Goal: Task Accomplishment & Management: Complete application form

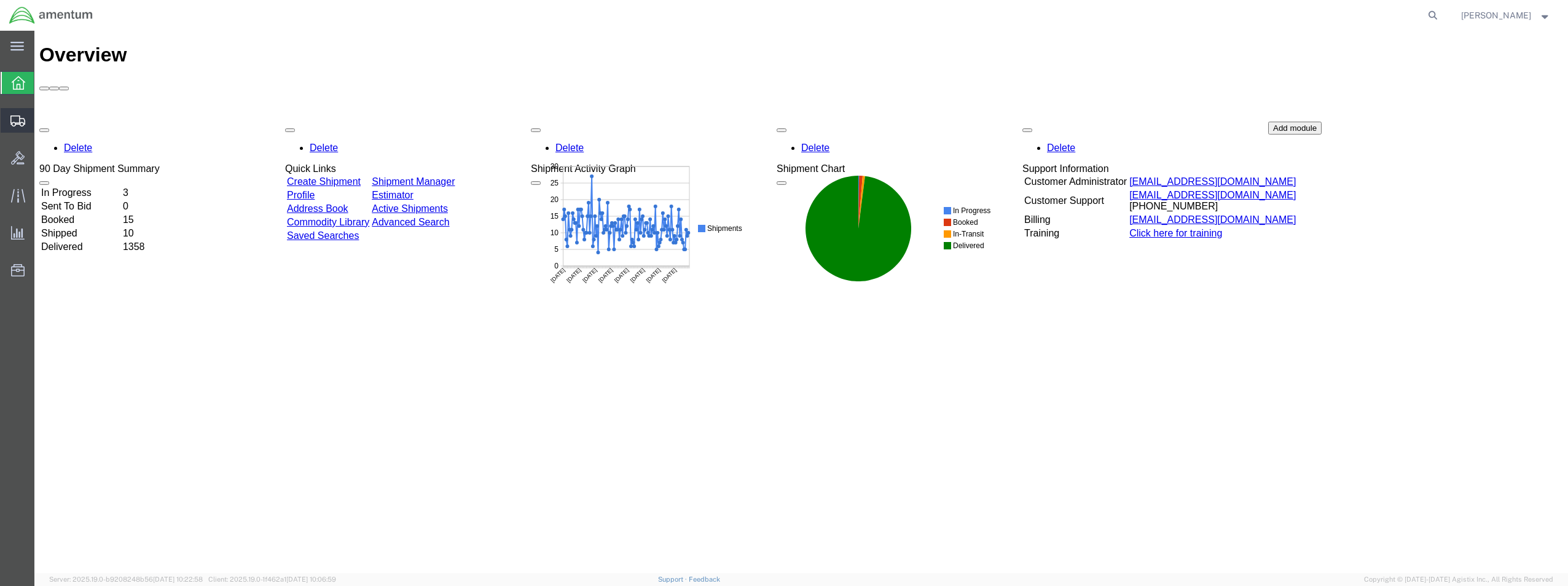
click at [0, 0] on span "Create from Template" at bounding box center [0, 0] width 0 height 0
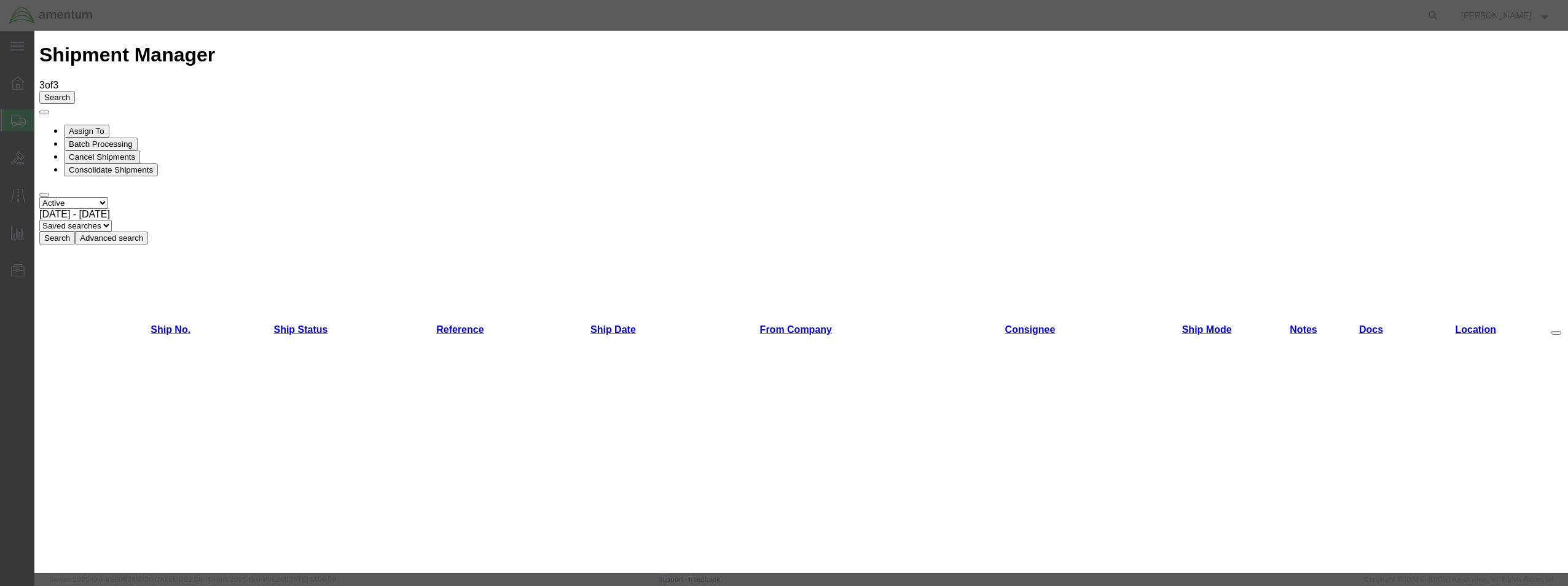
scroll to position [652, 0]
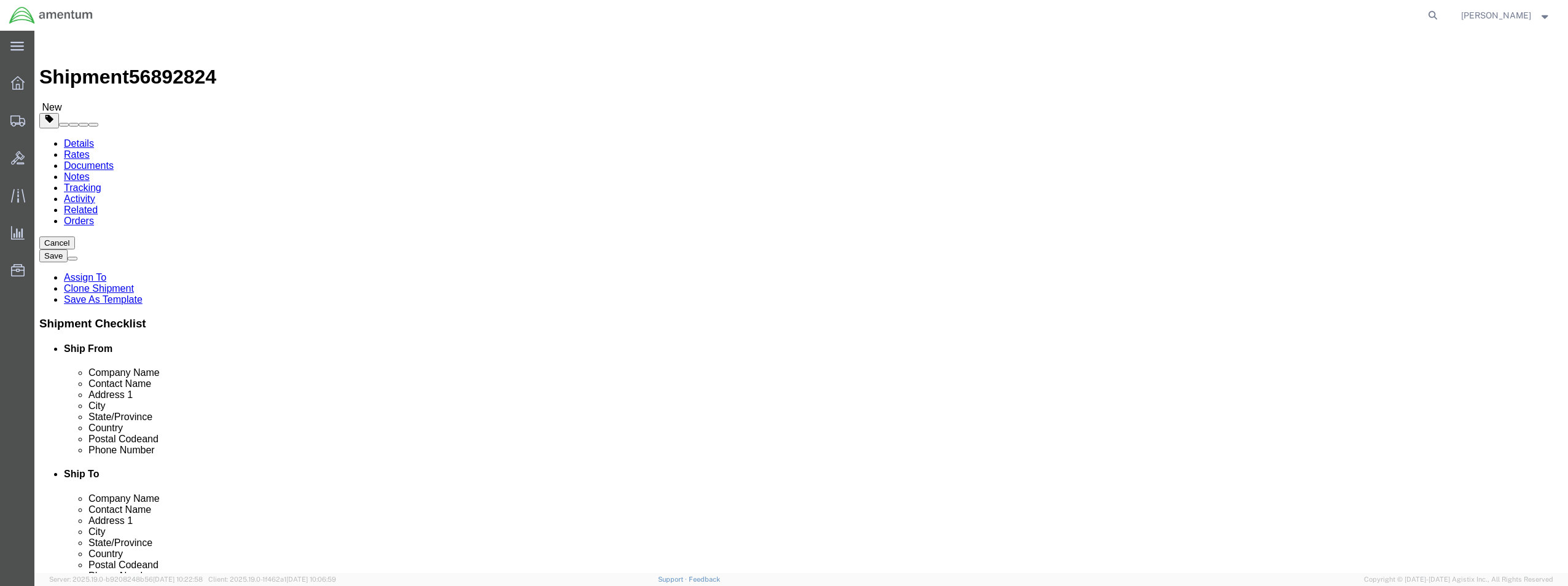
select select "49949"
select select
type input "wst"
select select "49945"
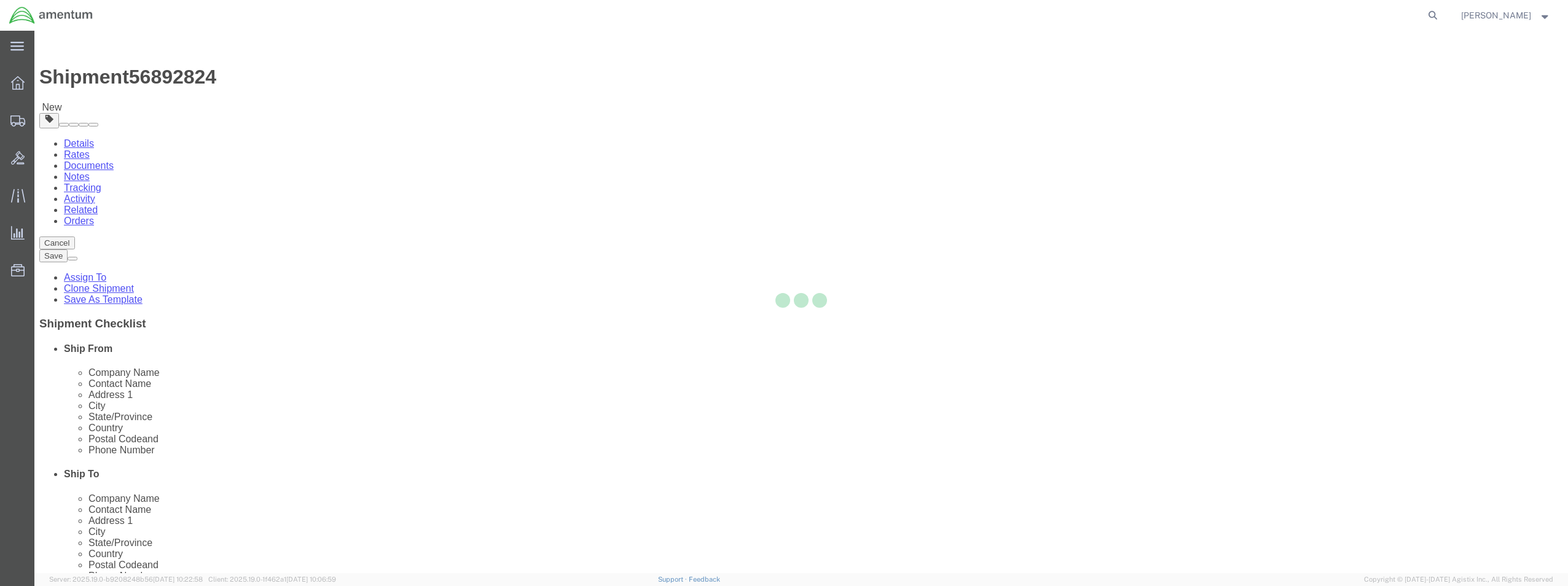
type input "78216"
type input "[PHONE_NUMBER]"
type input "[PERSON_NAME][EMAIL_ADDRESS][PERSON_NAME][DOMAIN_NAME]"
checkbox input "true"
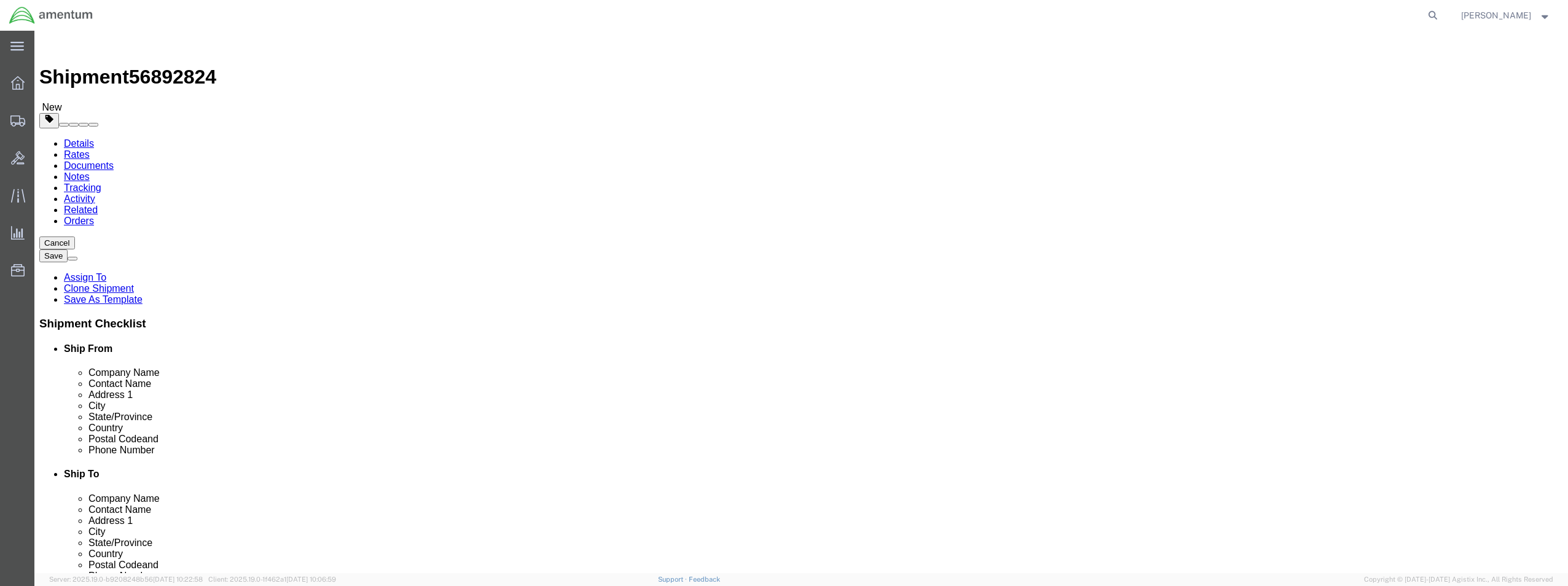
select select "[GEOGRAPHIC_DATA]"
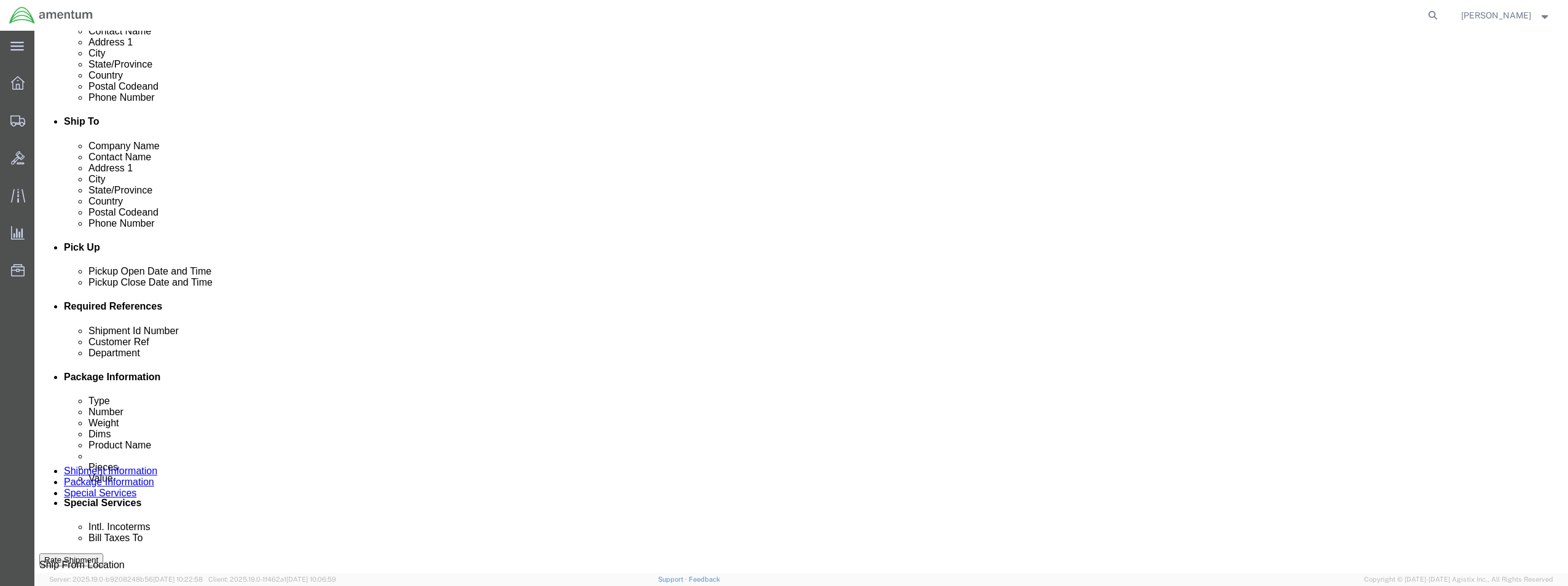
scroll to position [369, 0]
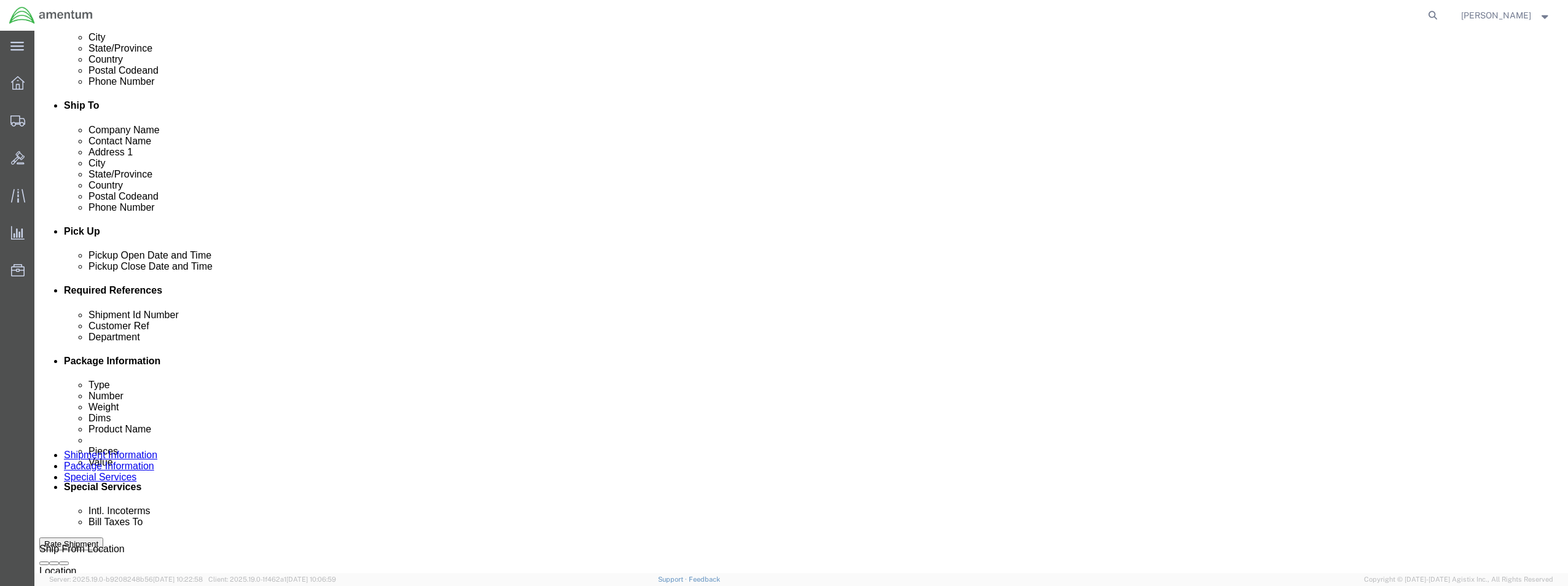
click div "[DATE] 9:38 AM"
type input "10:38 AM"
click button "Apply"
click input "text"
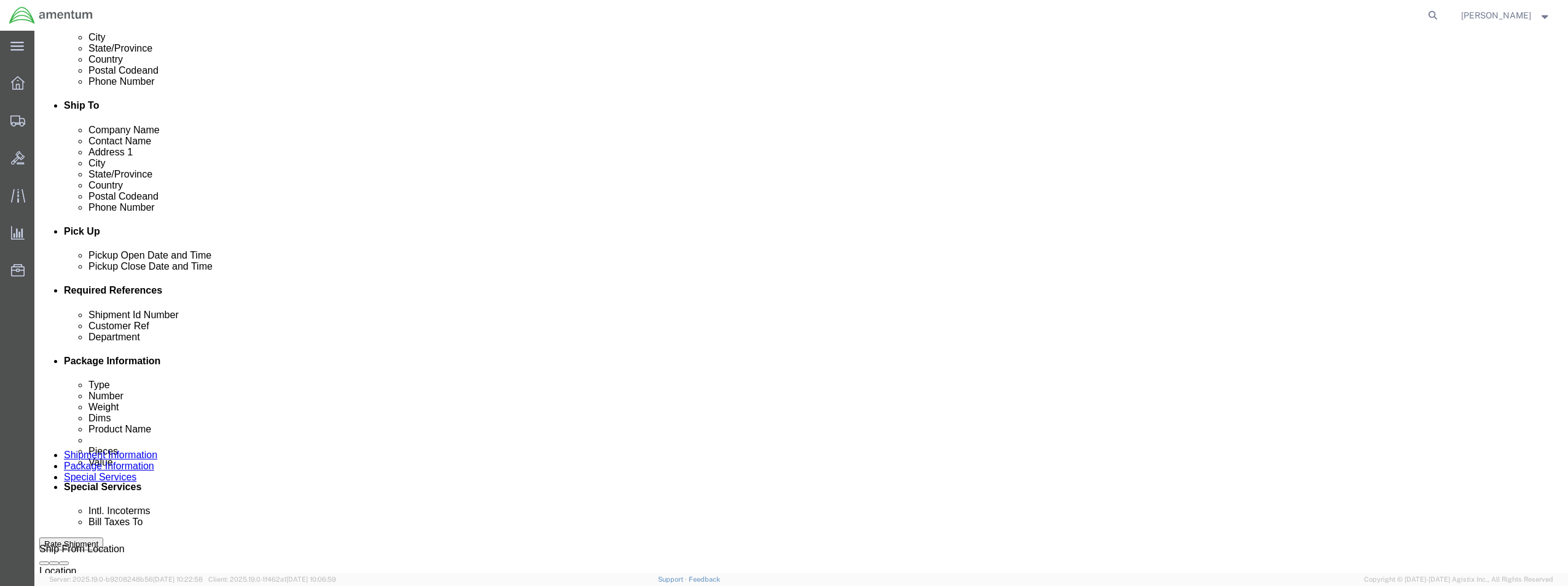
drag, startPoint x: 644, startPoint y: 387, endPoint x: 744, endPoint y: 395, distance: 100.3
click div "SEAL / BATCH 614-002701"
type input "SEAL / BATCH 614-002701"
click div "References Add reference"
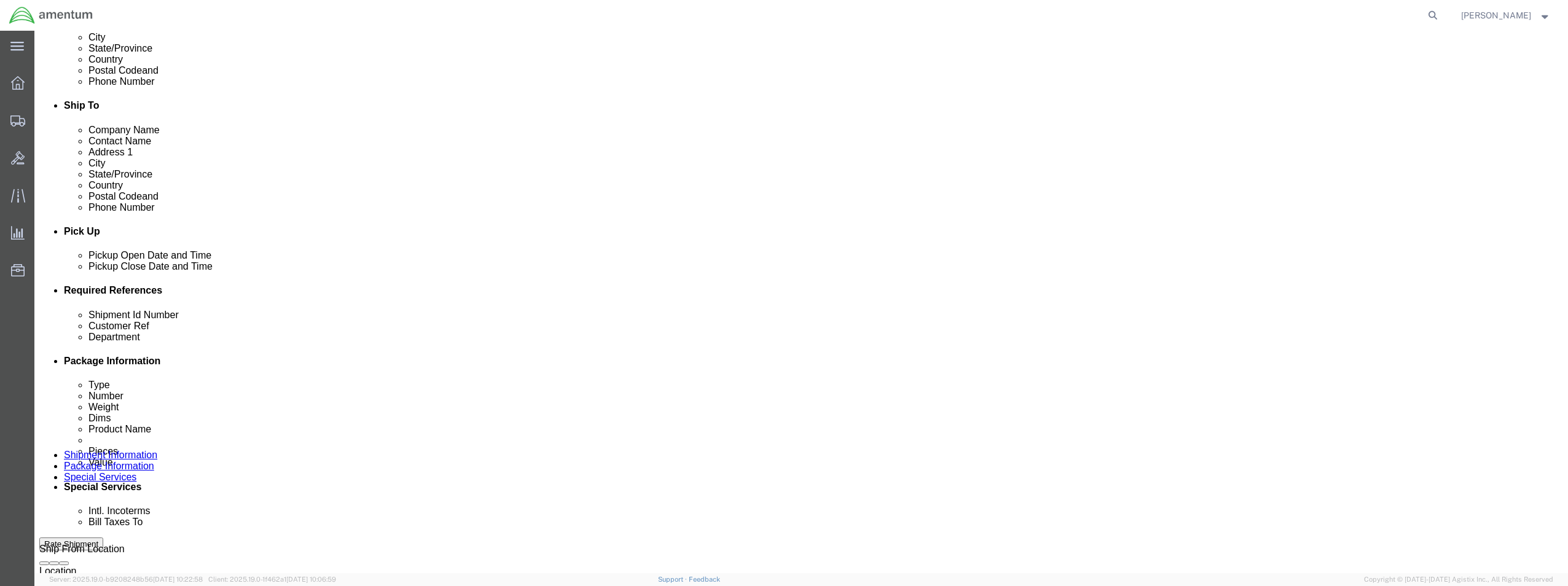
paste input "SEAL / BATCH 614-002701"
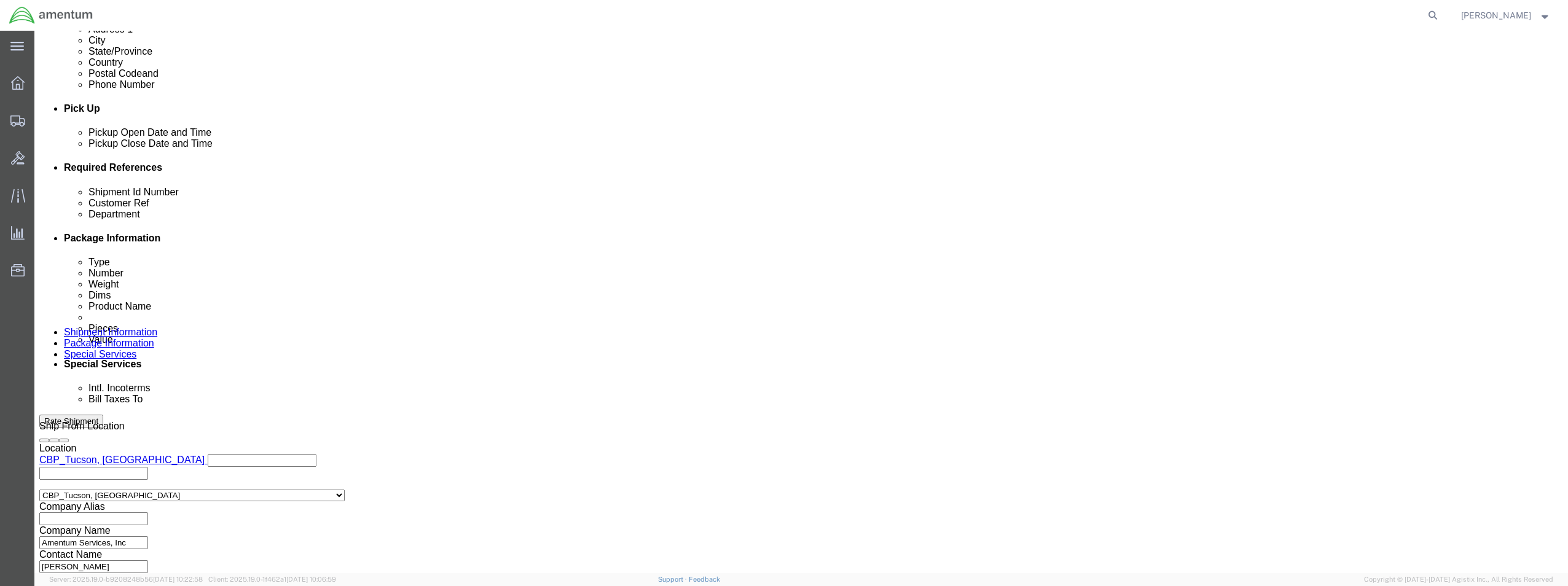
scroll to position [536, 0]
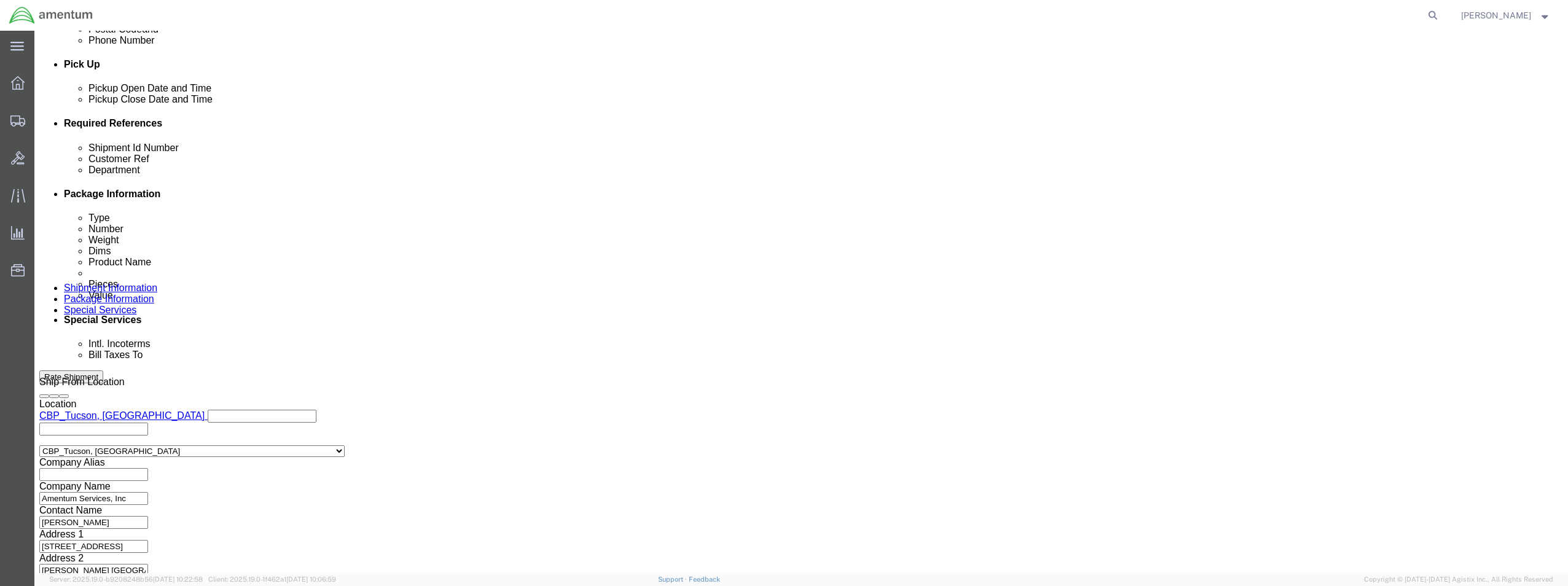
type input "SEAL / BATCH 614-002701"
click button "Continue"
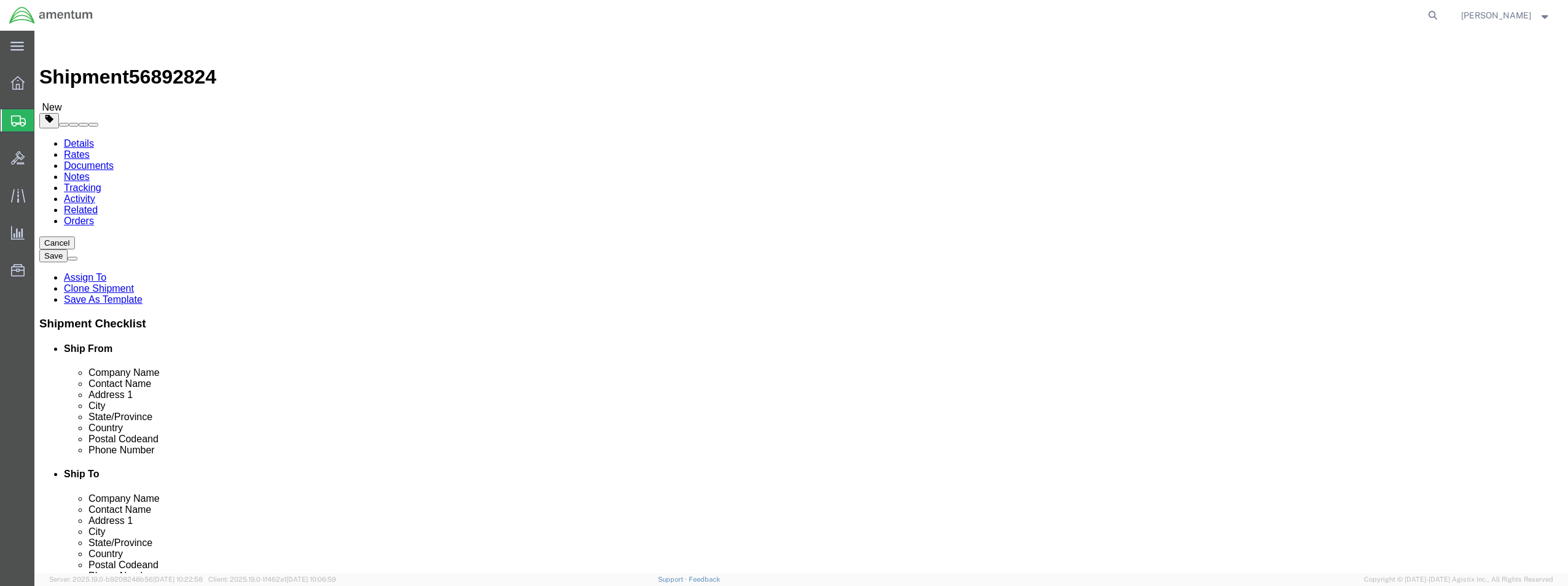
click select "Select BCK Boxes Bale(s) Basket(s) Bolt(s) Bottle(s) Buckets Bulk Bundle(s) Can…"
select select "ENV"
click select "Select BCK Boxes Bale(s) Basket(s) Bolt(s) Bottle(s) Buckets Bulk Bundle(s) Can…"
type input "9.50"
type input "12.50"
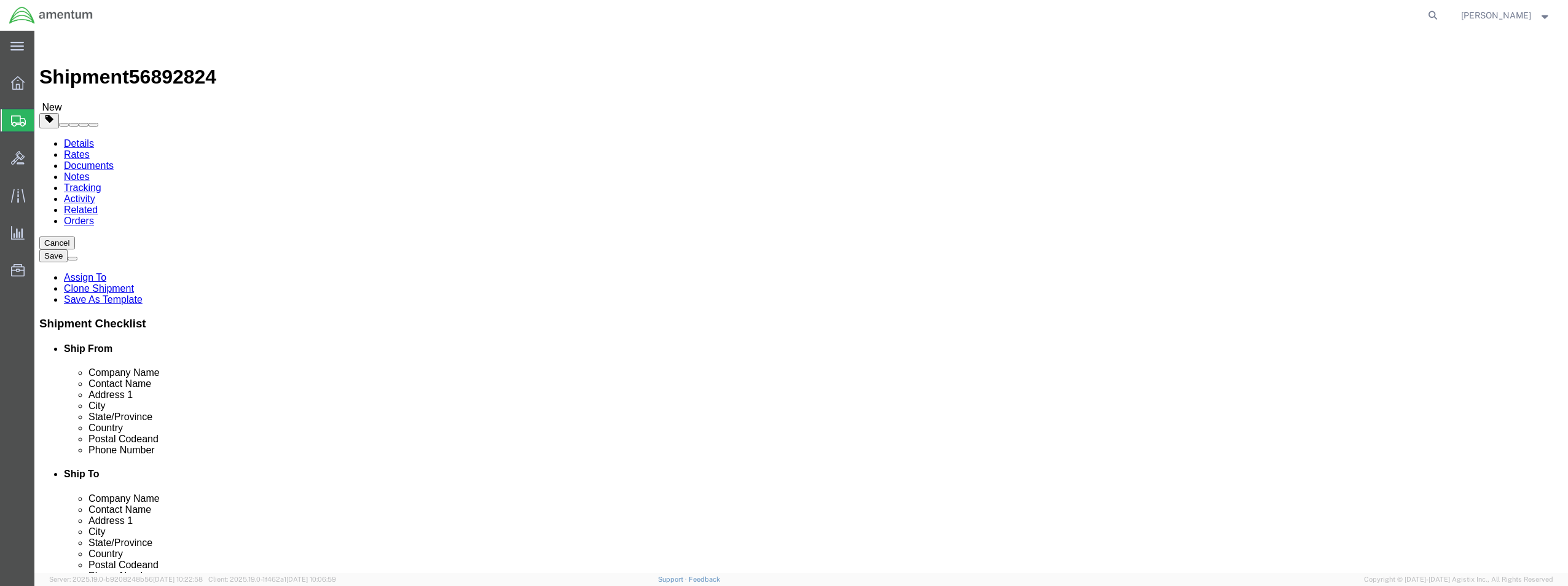
type input "0.25"
type input "1"
click div "Package Content # 1 1 x Envelope Package Type Select BCK Boxes Bale(s) Basket(s…"
click span
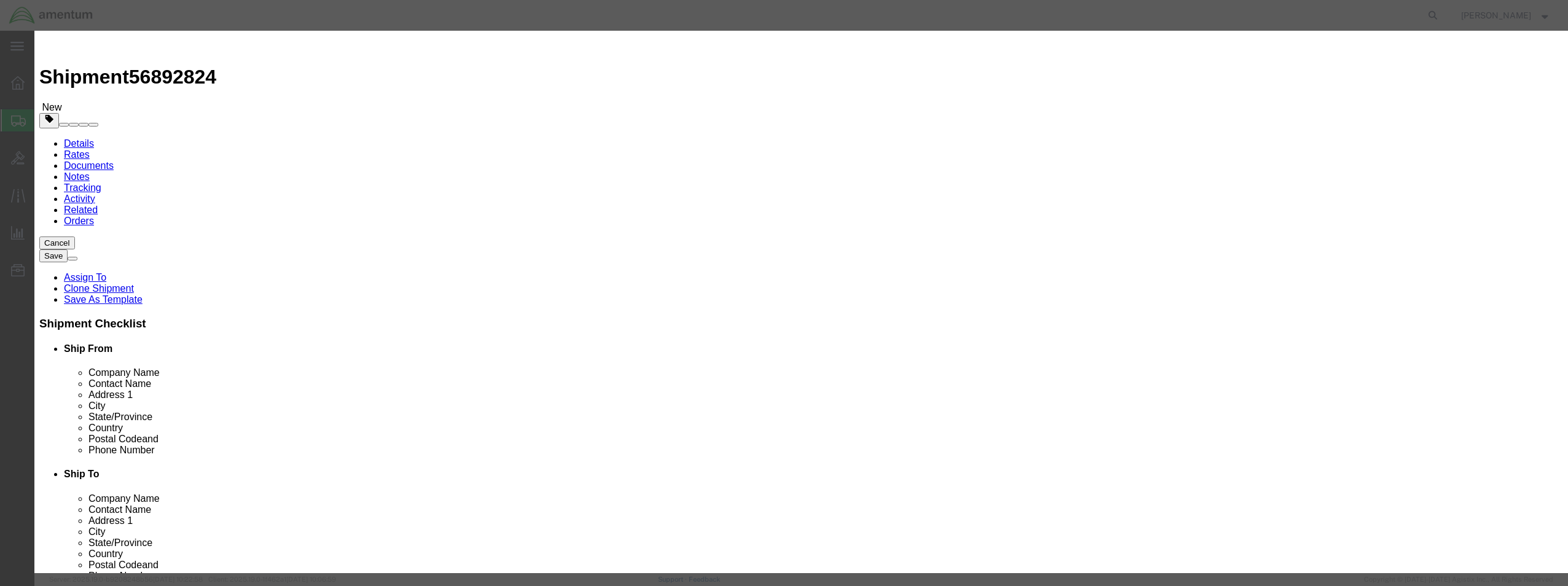
click input "text"
type input "S"
paste input "SEAL / BATCH 614-002701"
type input "SEAL / BATCH 614-002701"
drag, startPoint x: 579, startPoint y: 117, endPoint x: 556, endPoint y: 117, distance: 23.0
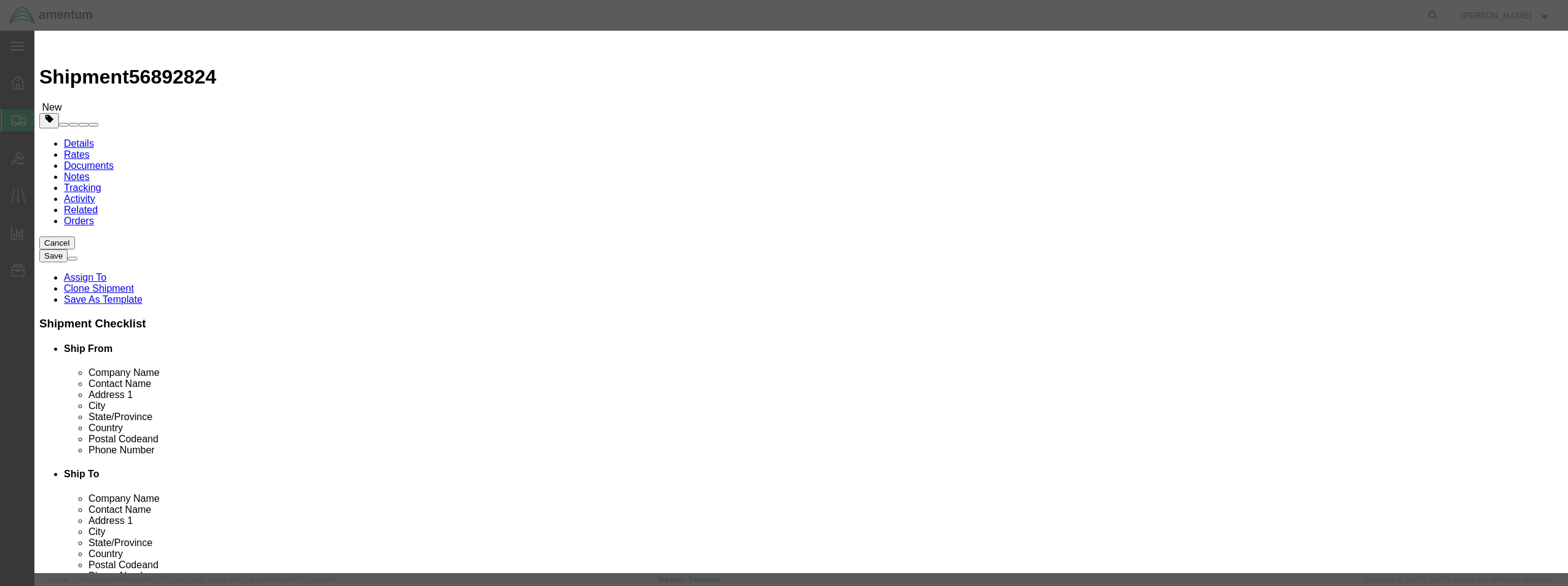
click input "0"
type input "1"
click input "text"
type input "25.00"
click select "Select 50 55 60 65 70 85 92.5 100 125 175 250 300 400"
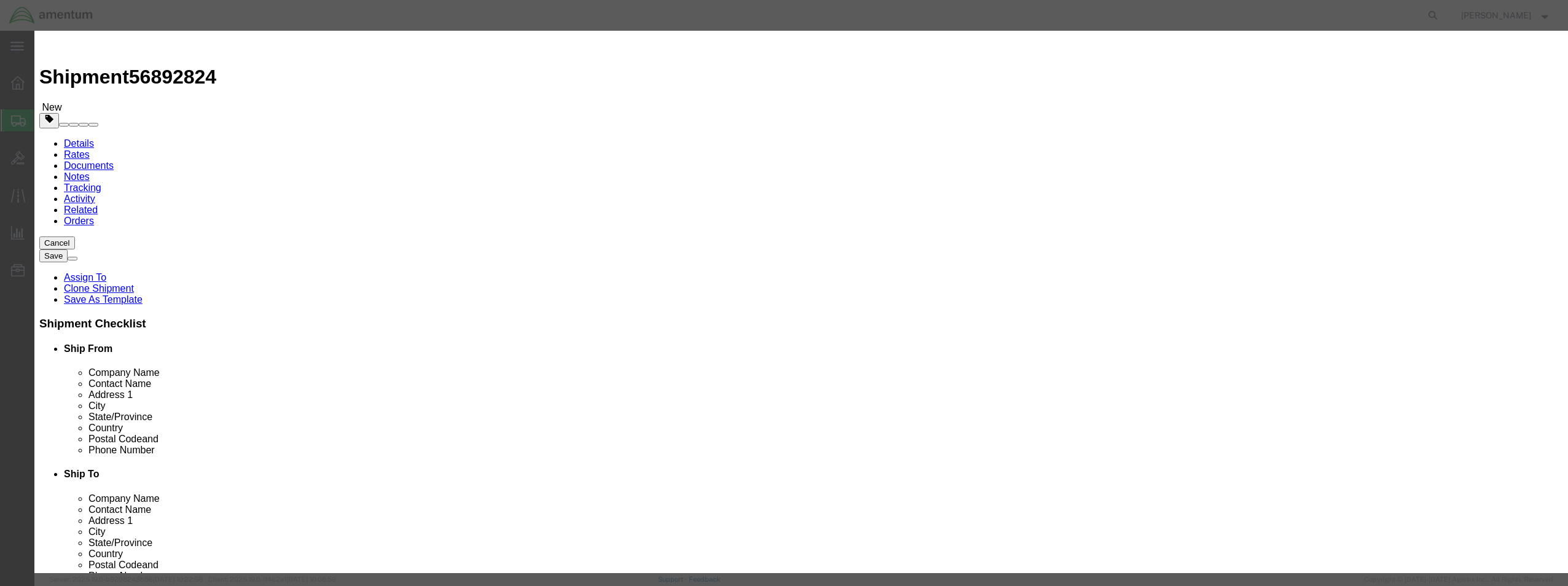
select select "55"
click select "Select 50 55 60 65 70 85 92.5 100 125 175 250 300 400"
click button "Save & Close"
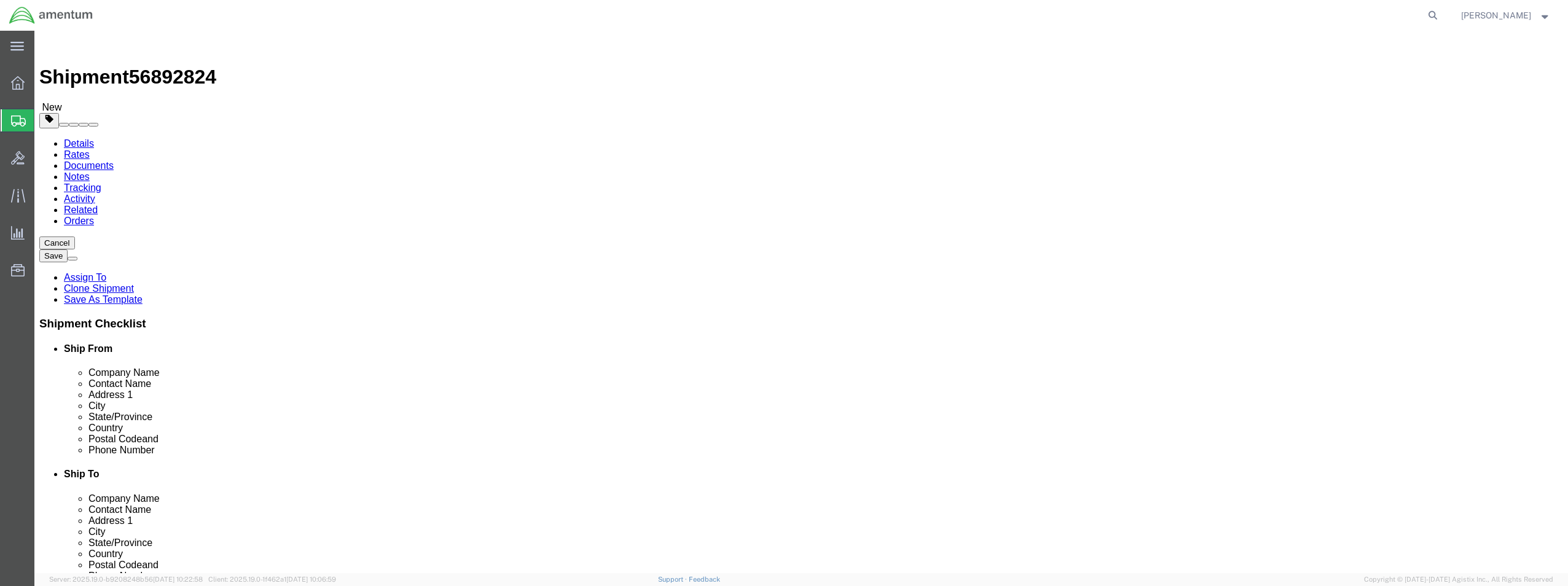
click button "Continue"
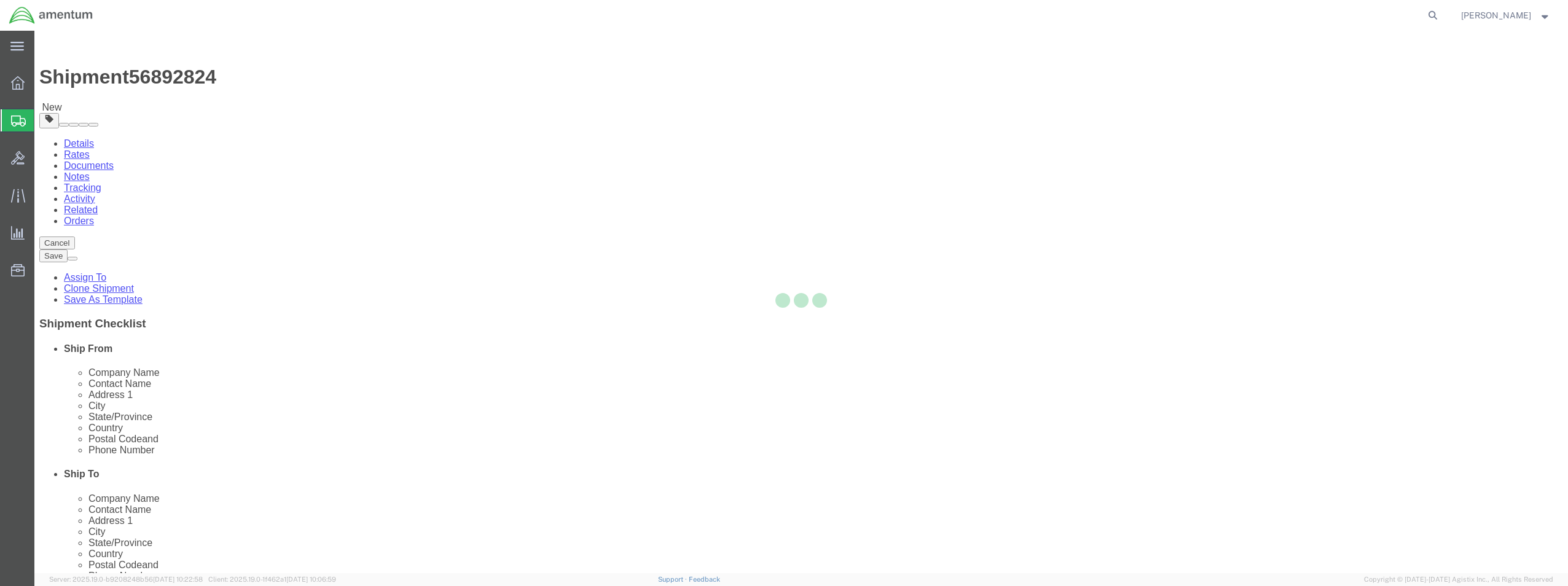
select select
select select "DEPARTMENT"
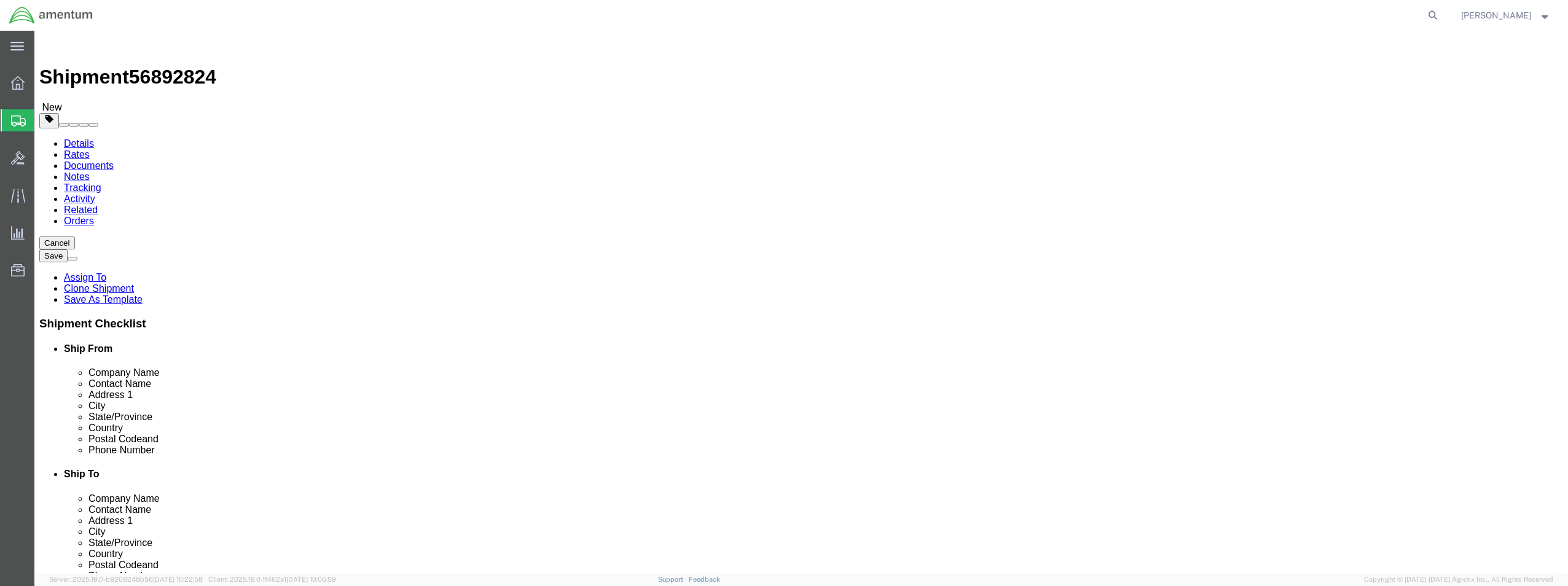
click button "Rate Shipment"
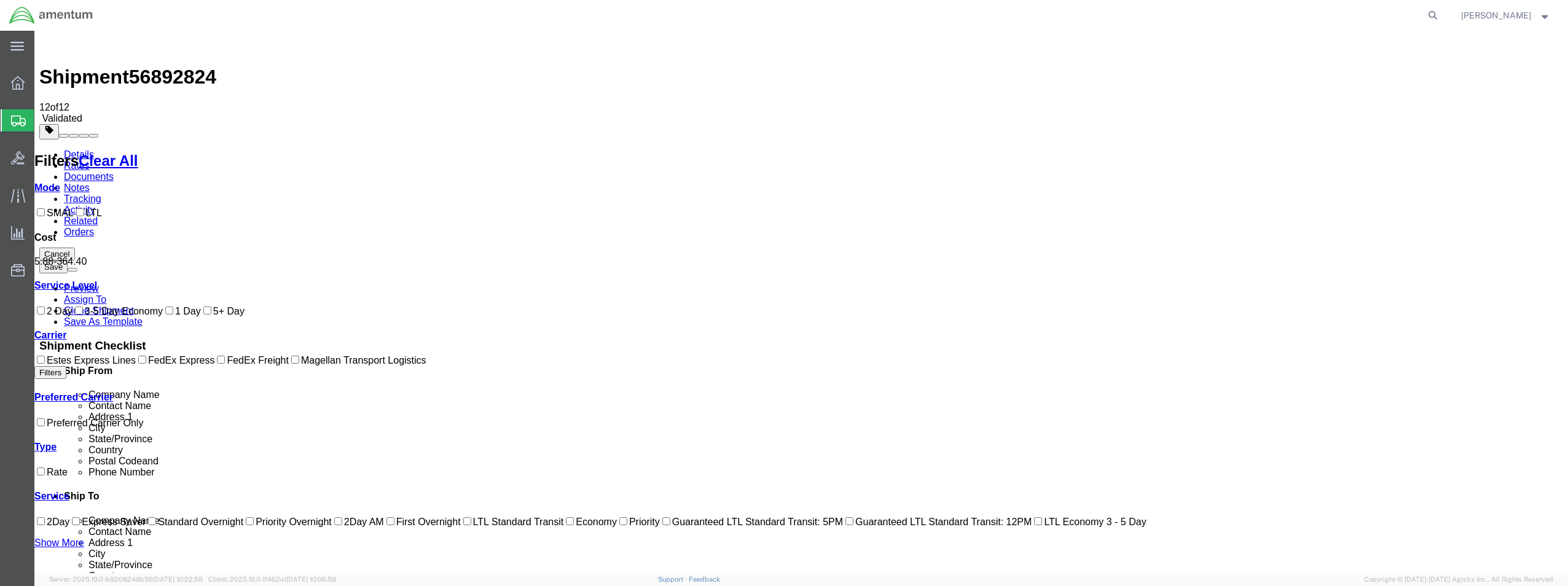
checkbox input "true"
